Goal: Task Accomplishment & Management: Manage account settings

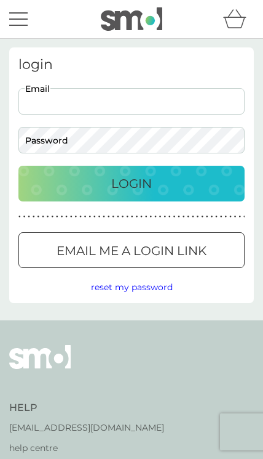
type input "[EMAIL_ADDRESS][DOMAIN_NAME]"
click at [132, 183] on button "Login" at bounding box center [131, 184] width 226 height 36
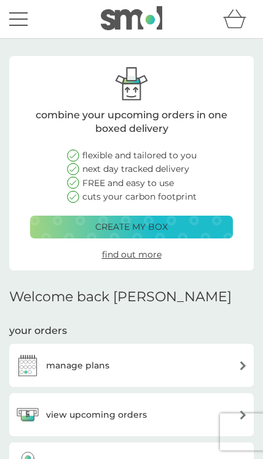
click at [187, 366] on div "manage plans" at bounding box center [131, 365] width 233 height 25
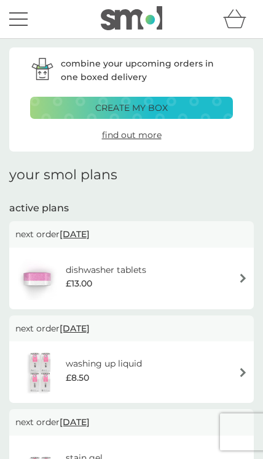
click at [239, 274] on img at bounding box center [243, 277] width 9 height 9
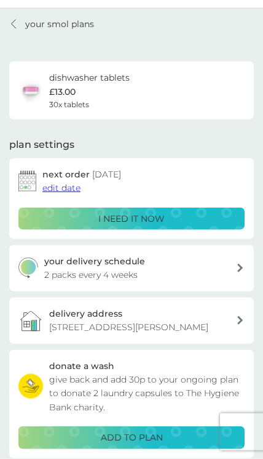
scroll to position [40, 0]
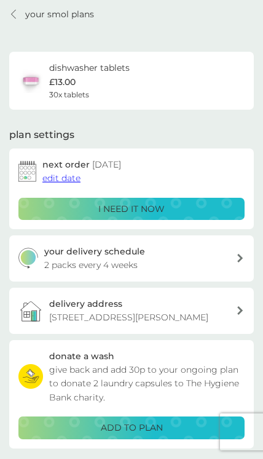
click at [230, 258] on div "your delivery schedule 2 packs every 4 weeks" at bounding box center [140, 258] width 193 height 28
select select "28"
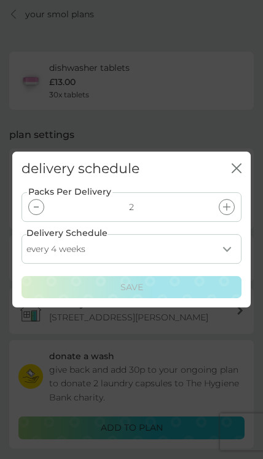
click at [20, 238] on div "Packs Per Delivery 2 Delivery Schedule every 1 week every 2 weeks every 3 weeks…" at bounding box center [131, 246] width 239 height 121
click at [30, 215] on div at bounding box center [36, 207] width 16 height 16
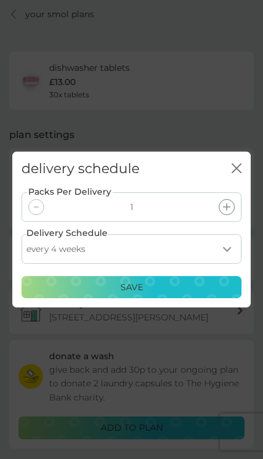
click at [142, 294] on p "Save" at bounding box center [132, 287] width 23 height 14
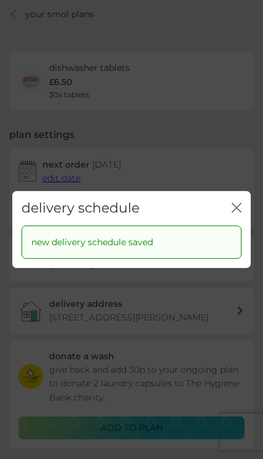
click at [238, 212] on icon "close" at bounding box center [239, 207] width 4 height 9
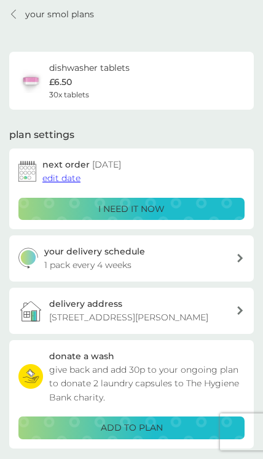
click at [145, 167] on div "next order 26 Sep 2025 edit date" at bounding box center [143, 172] width 202 height 28
click at [70, 180] on span "edit date" at bounding box center [61, 177] width 38 height 11
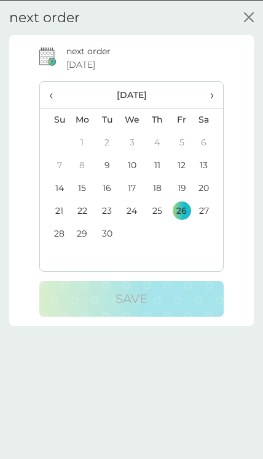
click at [82, 238] on td "29" at bounding box center [82, 233] width 25 height 23
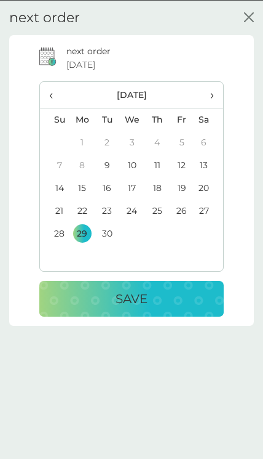
click at [146, 298] on p "Save" at bounding box center [132, 298] width 32 height 20
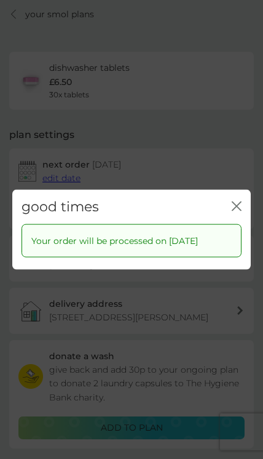
click at [240, 212] on button "close" at bounding box center [237, 207] width 10 height 12
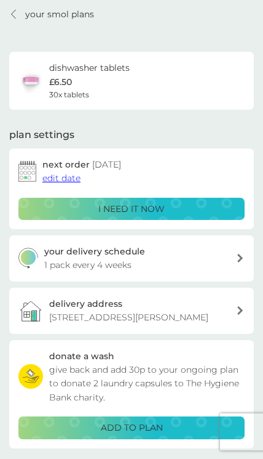
click at [17, 12] on div at bounding box center [14, 14] width 9 height 10
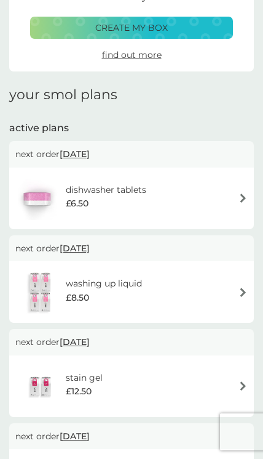
scroll to position [81, 0]
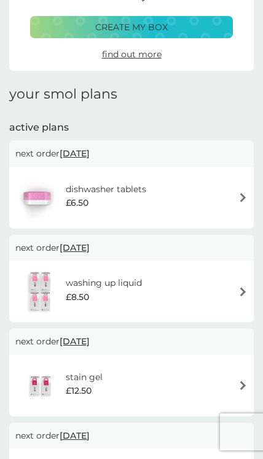
click at [233, 287] on div "washing up liquid £8.50" at bounding box center [131, 291] width 233 height 43
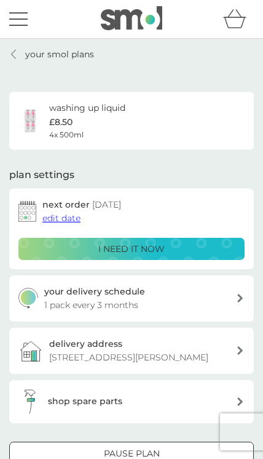
click at [25, 206] on img at bounding box center [27, 211] width 18 height 21
click at [63, 218] on span "edit date" at bounding box center [61, 217] width 38 height 11
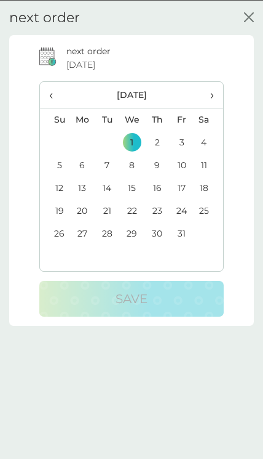
click at [206, 95] on span "›" at bounding box center [209, 94] width 10 height 26
click at [60, 162] on td "2" at bounding box center [55, 164] width 30 height 23
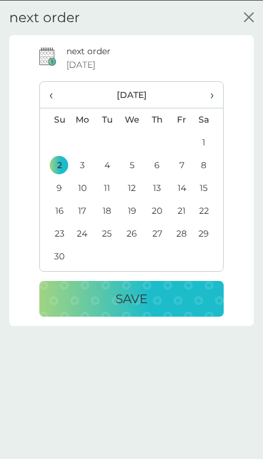
click at [78, 164] on td "3" at bounding box center [82, 164] width 25 height 23
click at [150, 298] on div "Save" at bounding box center [132, 298] width 160 height 20
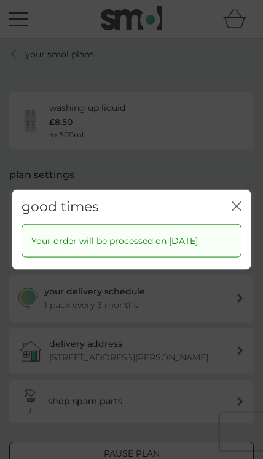
click at [239, 204] on icon "close" at bounding box center [239, 205] width 4 height 9
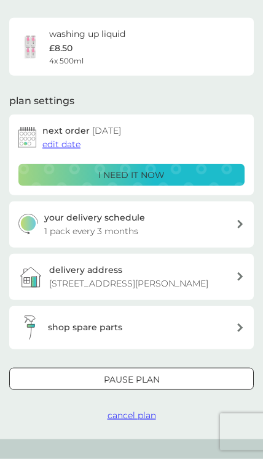
scroll to position [39, 0]
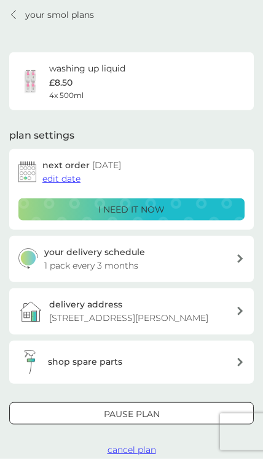
click at [25, 11] on p "your smol plans" at bounding box center [59, 15] width 69 height 14
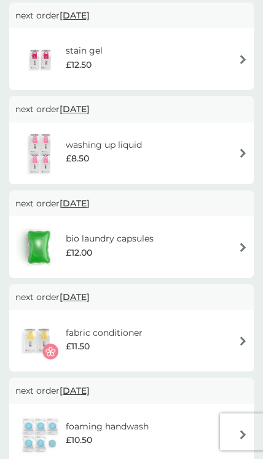
scroll to position [310, 0]
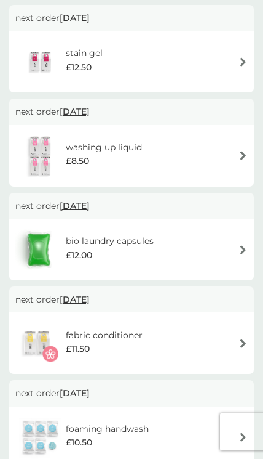
click at [172, 241] on div "bio laundry capsules £12.00" at bounding box center [131, 249] width 233 height 43
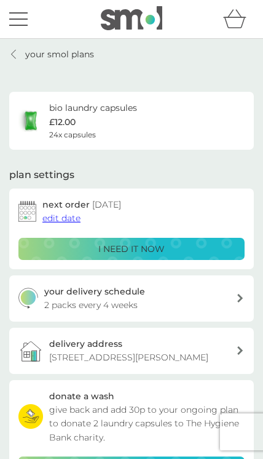
click at [20, 57] on link "your smol plans" at bounding box center [51, 54] width 85 height 14
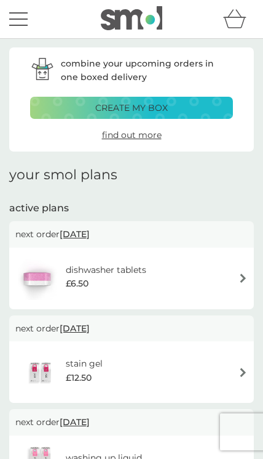
click at [127, 273] on h6 "dishwasher tablets" at bounding box center [106, 270] width 81 height 14
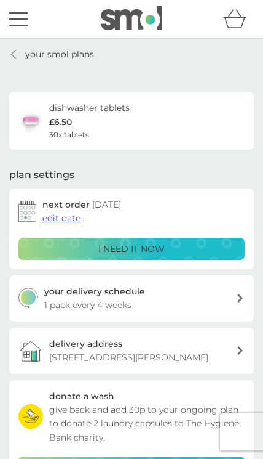
click at [34, 54] on p "your smol plans" at bounding box center [59, 54] width 69 height 14
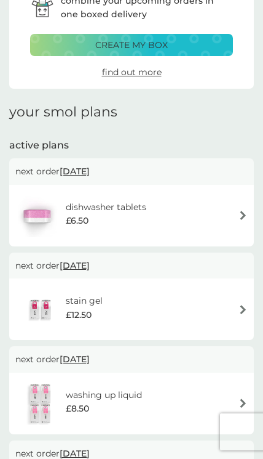
scroll to position [85, 0]
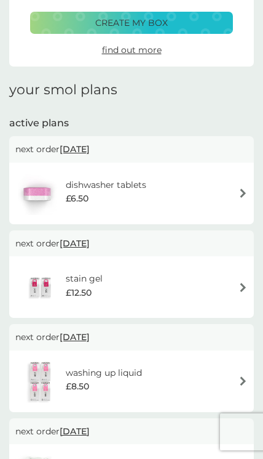
click at [231, 286] on div "stain gel £12.50" at bounding box center [131, 286] width 233 height 43
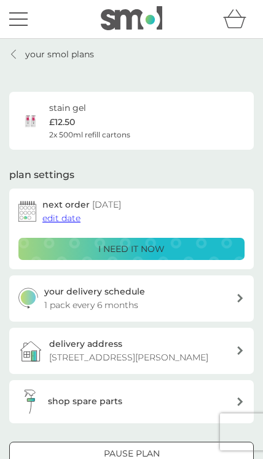
click at [62, 220] on span "edit date" at bounding box center [61, 217] width 38 height 11
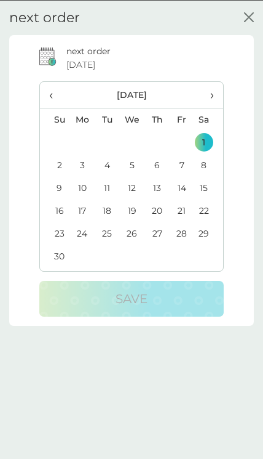
click at [212, 99] on span "›" at bounding box center [209, 94] width 10 height 26
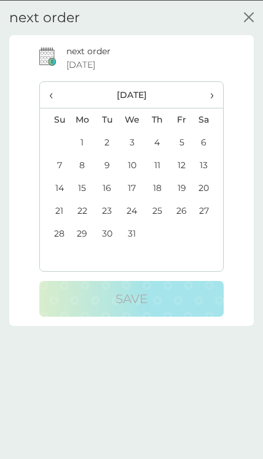
click at [81, 138] on td "1" at bounding box center [82, 141] width 25 height 23
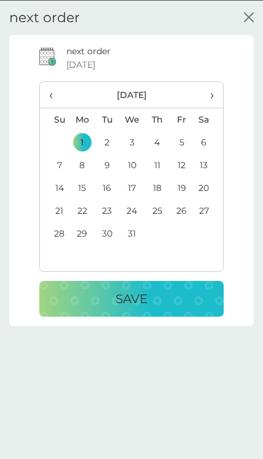
click at [145, 294] on p "Save" at bounding box center [132, 298] width 32 height 20
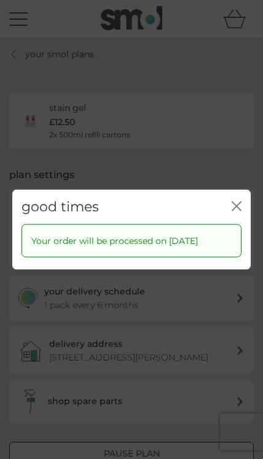
click at [239, 204] on icon "close" at bounding box center [239, 205] width 4 height 9
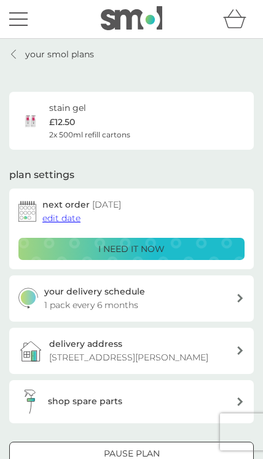
click at [22, 60] on link "your smol plans" at bounding box center [51, 54] width 85 height 14
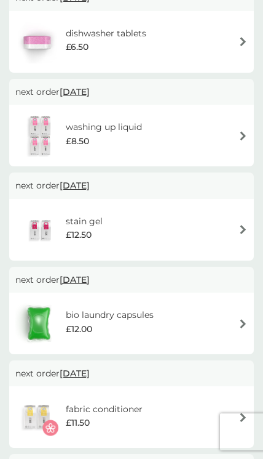
scroll to position [246, 0]
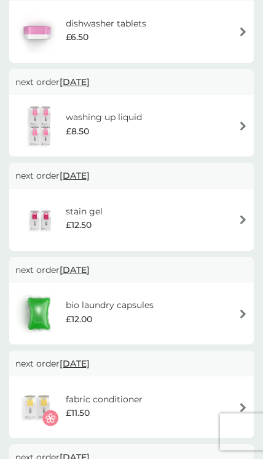
click at [244, 122] on img at bounding box center [243, 125] width 9 height 9
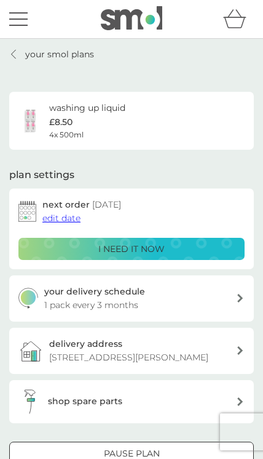
click at [65, 216] on span "edit date" at bounding box center [61, 217] width 38 height 11
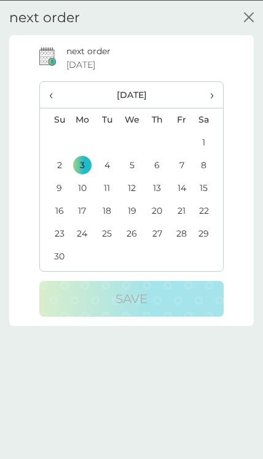
click at [219, 89] on th "›" at bounding box center [208, 94] width 29 height 26
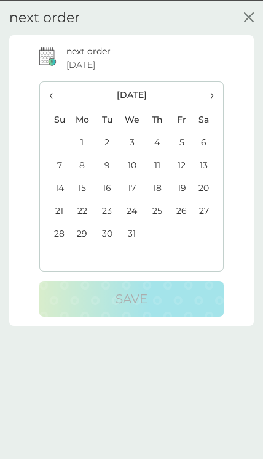
click at [86, 137] on td "1" at bounding box center [82, 141] width 25 height 23
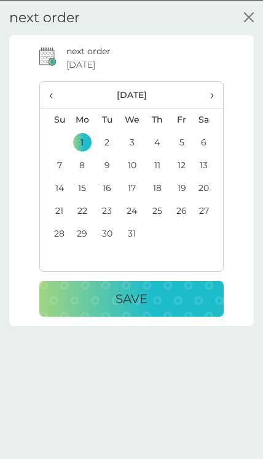
click at [152, 297] on div "Save" at bounding box center [132, 298] width 160 height 20
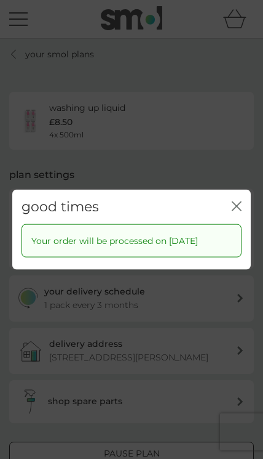
click at [234, 209] on icon "close" at bounding box center [235, 205] width 4 height 9
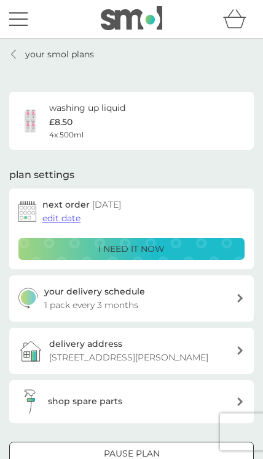
click at [26, 58] on p "your smol plans" at bounding box center [59, 54] width 69 height 14
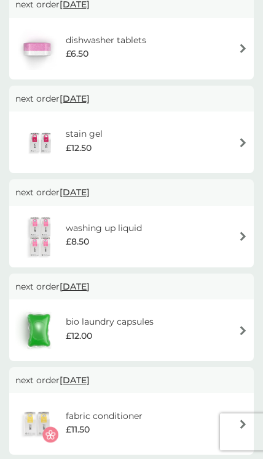
scroll to position [230, 0]
click at [226, 325] on div "bio laundry capsules £12.00" at bounding box center [131, 329] width 233 height 43
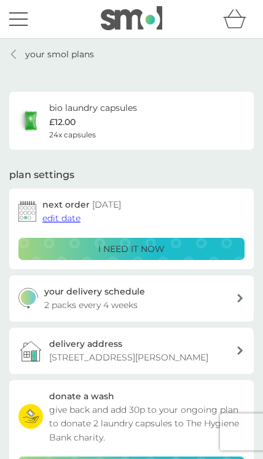
click at [68, 214] on span "edit date" at bounding box center [61, 217] width 38 height 11
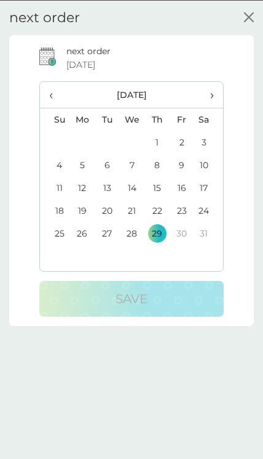
click at [215, 92] on th "›" at bounding box center [208, 94] width 29 height 26
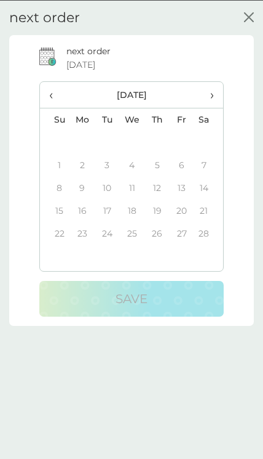
click at [54, 97] on span "‹" at bounding box center [54, 94] width 11 height 26
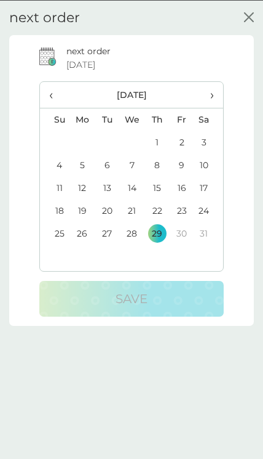
click at [54, 97] on span "‹" at bounding box center [54, 94] width 11 height 26
click at [80, 138] on td "1" at bounding box center [82, 141] width 25 height 23
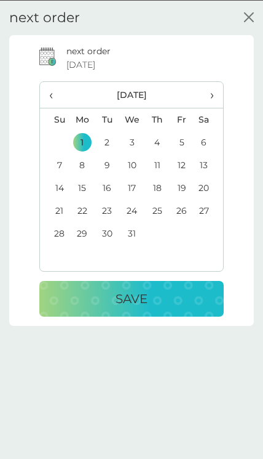
click at [148, 301] on p "Save" at bounding box center [132, 298] width 32 height 20
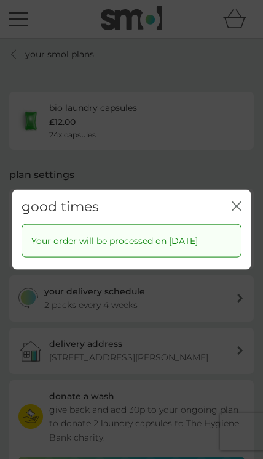
click at [234, 207] on icon "close" at bounding box center [237, 206] width 10 height 10
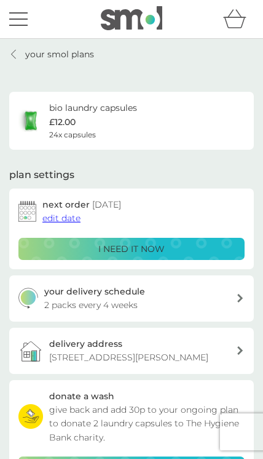
click at [23, 52] on link "your smol plans" at bounding box center [51, 54] width 85 height 14
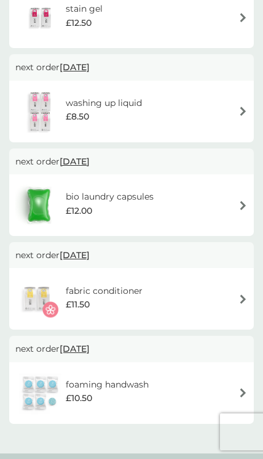
scroll to position [377, 0]
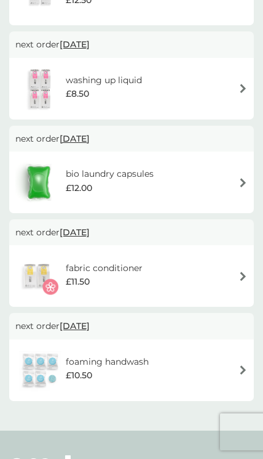
click at [215, 361] on div "foaming handwash £10.50" at bounding box center [131, 369] width 233 height 43
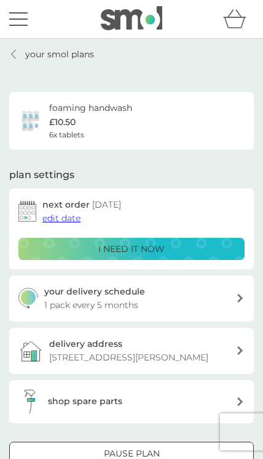
click at [72, 216] on span "edit date" at bounding box center [61, 217] width 38 height 11
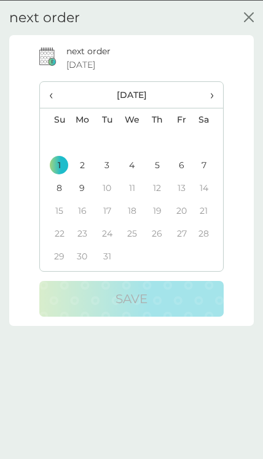
click at [47, 92] on th "‹" at bounding box center [55, 94] width 30 height 26
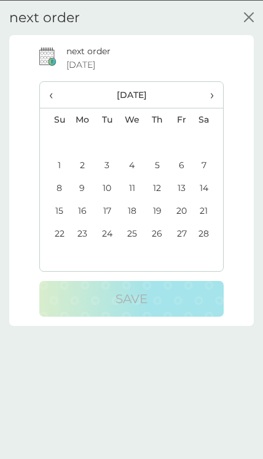
click at [60, 166] on td "1" at bounding box center [55, 164] width 30 height 23
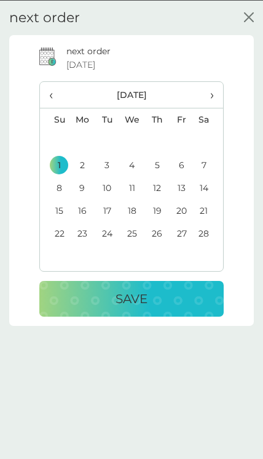
click at [145, 297] on p "Save" at bounding box center [132, 298] width 32 height 20
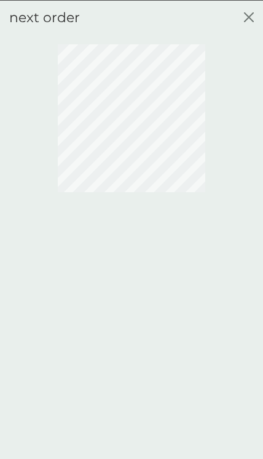
click at [252, 17] on icon "close" at bounding box center [249, 17] width 10 height 10
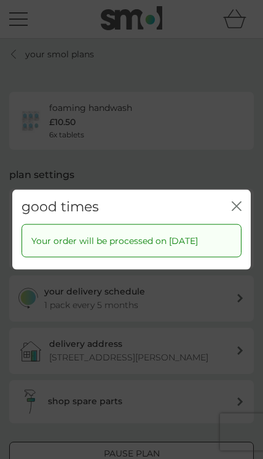
click at [241, 207] on icon "close" at bounding box center [237, 206] width 10 height 10
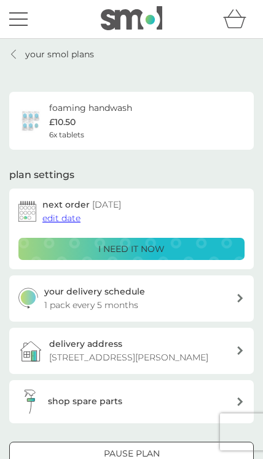
click at [34, 60] on p "your smol plans" at bounding box center [59, 54] width 69 height 14
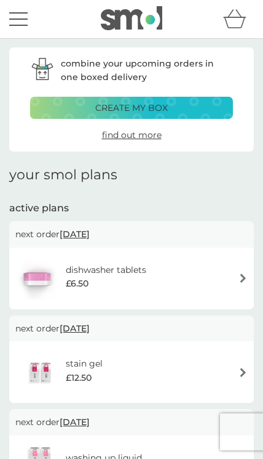
click at [23, 25] on div "menu" at bounding box center [18, 26] width 18 height 2
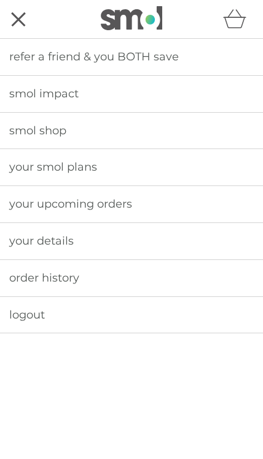
click at [36, 314] on span "logout" at bounding box center [27, 315] width 36 height 14
